Goal: Navigation & Orientation: Find specific page/section

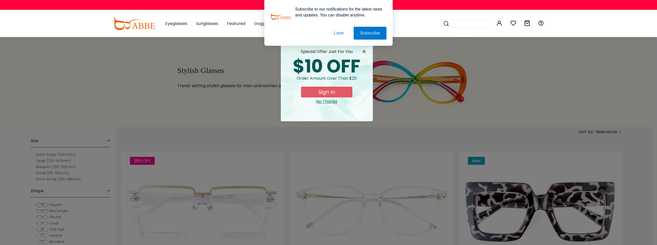
click at [333, 32] on button "Later" at bounding box center [339, 33] width 23 height 13
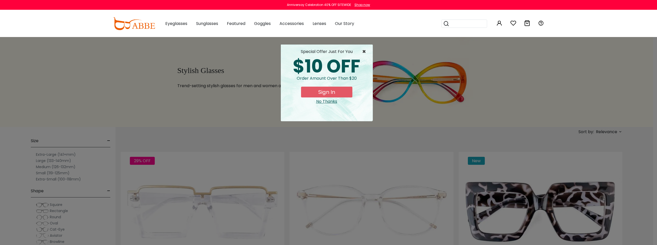
drag, startPoint x: 365, startPoint y: 54, endPoint x: 367, endPoint y: 54, distance: 2.6
click at [366, 54] on span "×" at bounding box center [365, 52] width 6 height 6
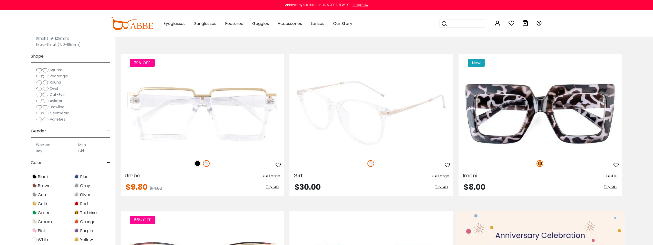
scroll to position [103, 0]
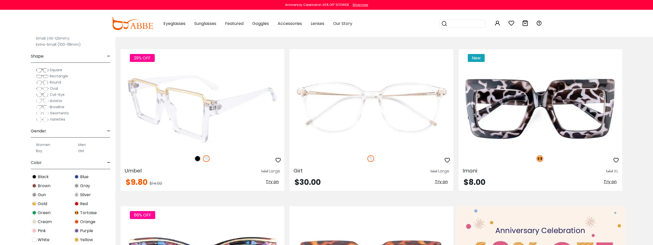
click at [199, 156] on img at bounding box center [197, 158] width 7 height 7
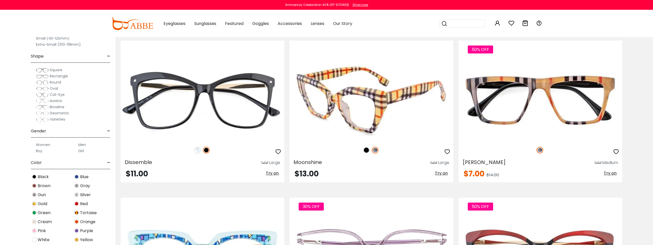
scroll to position [950, 0]
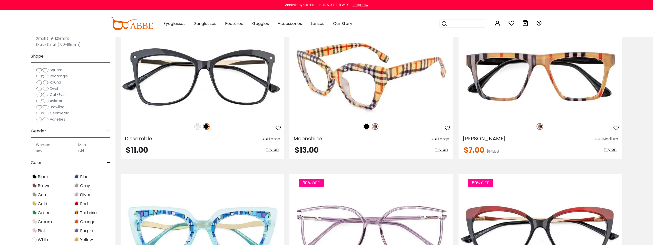
click at [367, 123] on img at bounding box center [366, 126] width 7 height 7
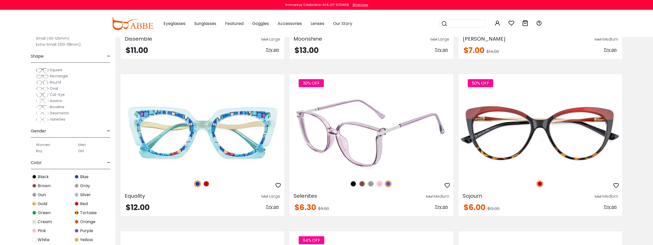
scroll to position [1052, 0]
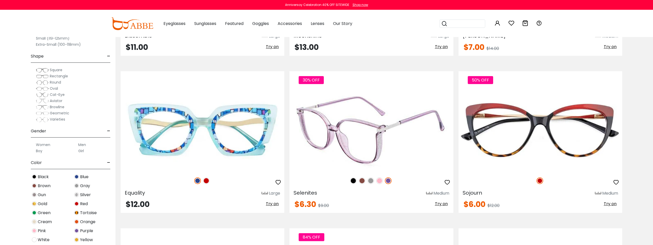
click at [354, 180] on img at bounding box center [353, 180] width 7 height 7
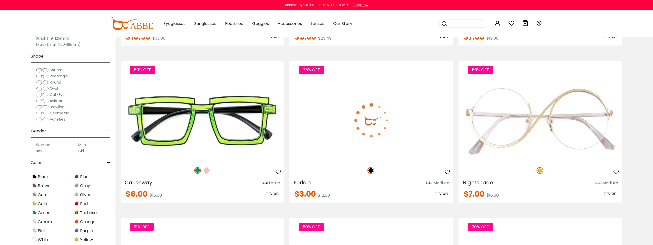
scroll to position [1848, 0]
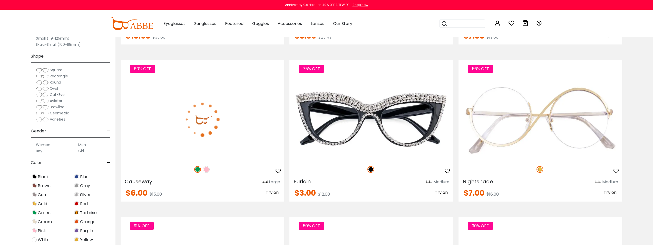
click at [208, 170] on img at bounding box center [206, 169] width 7 height 7
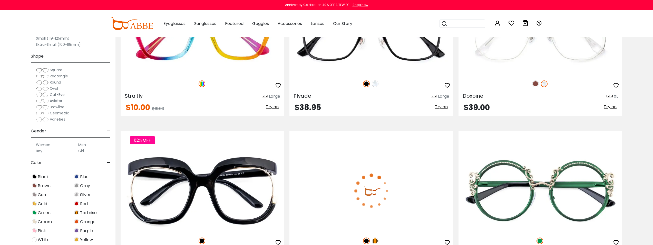
scroll to position [2977, 0]
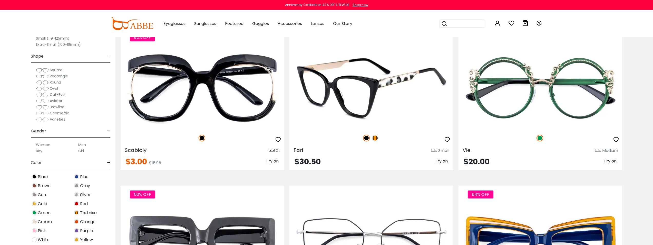
click at [376, 137] on img at bounding box center [375, 137] width 7 height 7
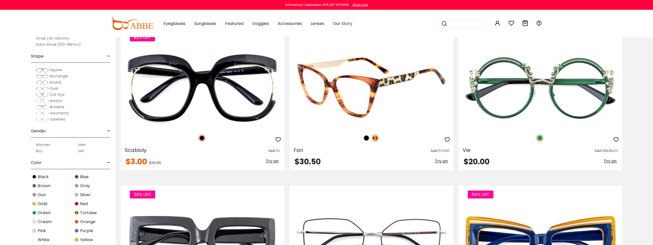
click at [366, 137] on img at bounding box center [366, 137] width 7 height 7
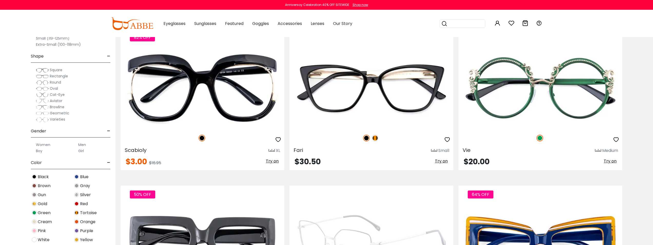
scroll to position [3106, 0]
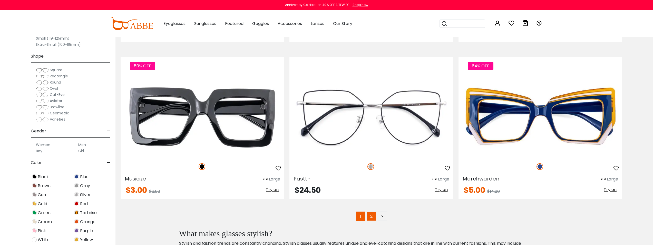
click at [368, 215] on link "2" at bounding box center [371, 215] width 9 height 9
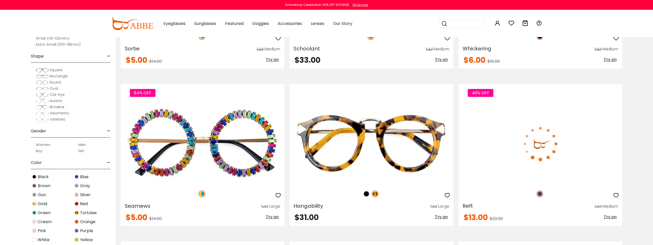
scroll to position [539, 0]
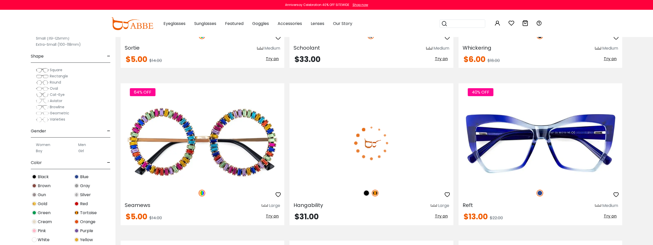
click at [368, 191] on img at bounding box center [366, 192] width 7 height 7
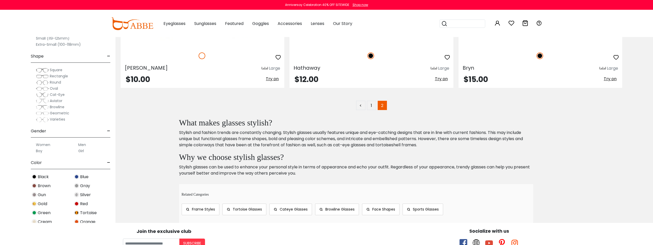
scroll to position [2798, 0]
